Goal: Information Seeking & Learning: Learn about a topic

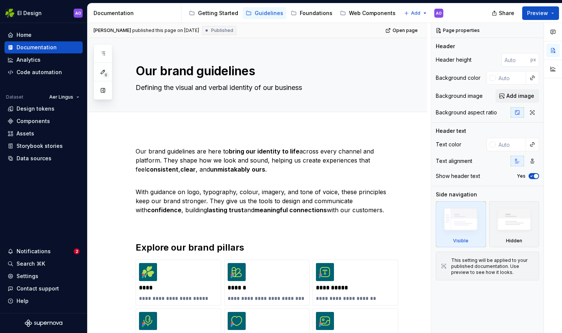
drag, startPoint x: 544, startPoint y: 17, endPoint x: 543, endPoint y: 0, distance: 17.0
click at [543, 3] on div "Share Preview" at bounding box center [505, 12] width 113 height 19
click at [543, 11] on span "Preview" at bounding box center [537, 13] width 21 height 8
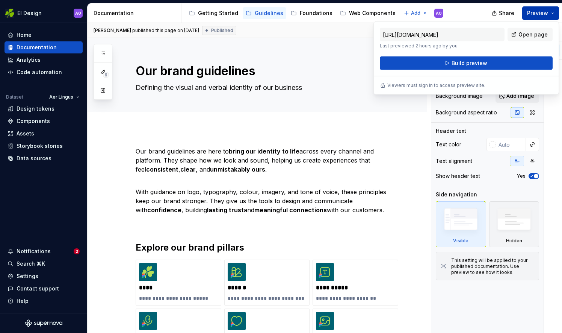
drag, startPoint x: 543, startPoint y: 11, endPoint x: 537, endPoint y: 13, distance: 6.1
click at [537, 13] on span "Preview" at bounding box center [537, 13] width 21 height 8
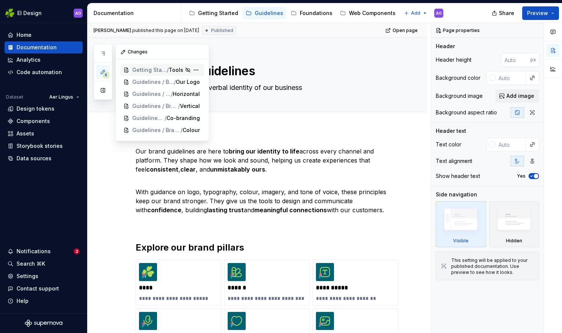
click at [137, 71] on span "Getting Started / Designers" at bounding box center [149, 70] width 35 height 8
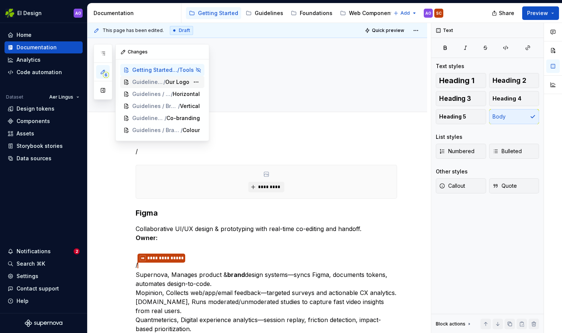
click at [141, 82] on span "Guidelines / Brand / Logo" at bounding box center [147, 82] width 31 height 8
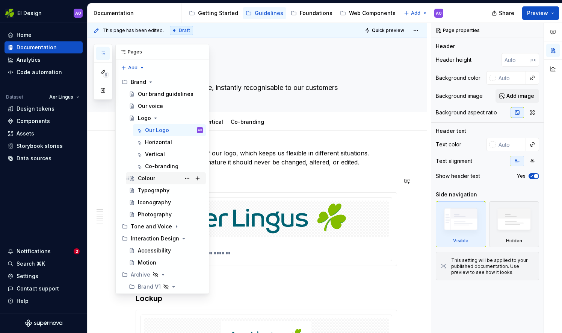
click at [149, 177] on div "Colour" at bounding box center [146, 178] width 17 height 8
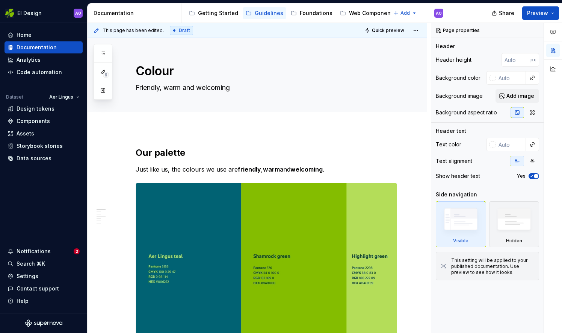
type textarea "*"
